Goal: Task Accomplishment & Management: Use online tool/utility

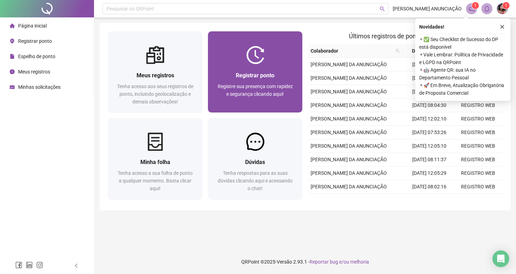
click at [245, 54] on div at bounding box center [255, 55] width 94 height 18
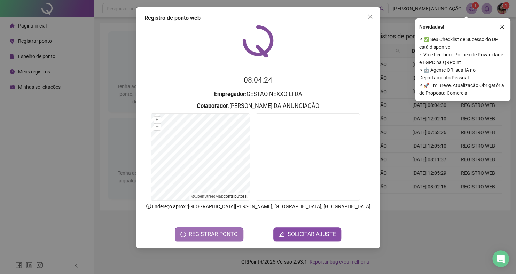
click at [232, 231] on span "REGISTRAR PONTO" at bounding box center [213, 234] width 49 height 8
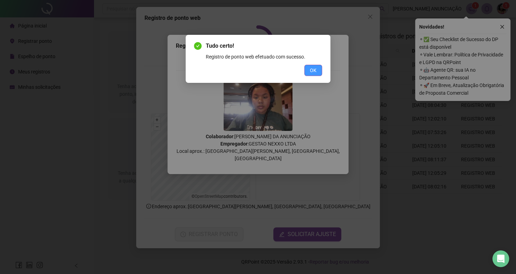
click at [315, 70] on span "OK" at bounding box center [313, 71] width 7 height 8
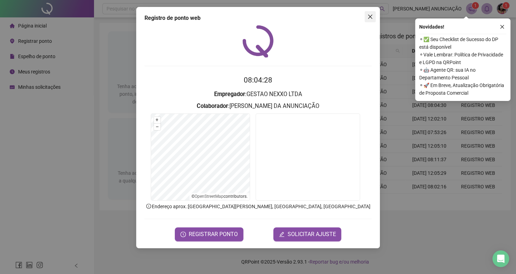
click at [368, 15] on icon "close" at bounding box center [371, 17] width 6 height 6
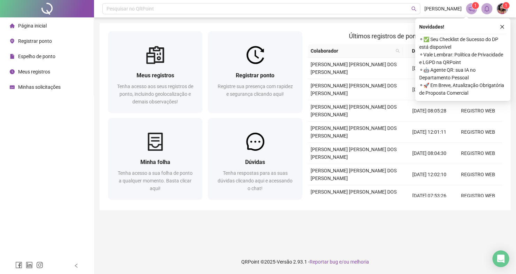
click at [502, 30] on button "button" at bounding box center [502, 27] width 8 height 8
